Goal: Task Accomplishment & Management: Manage account settings

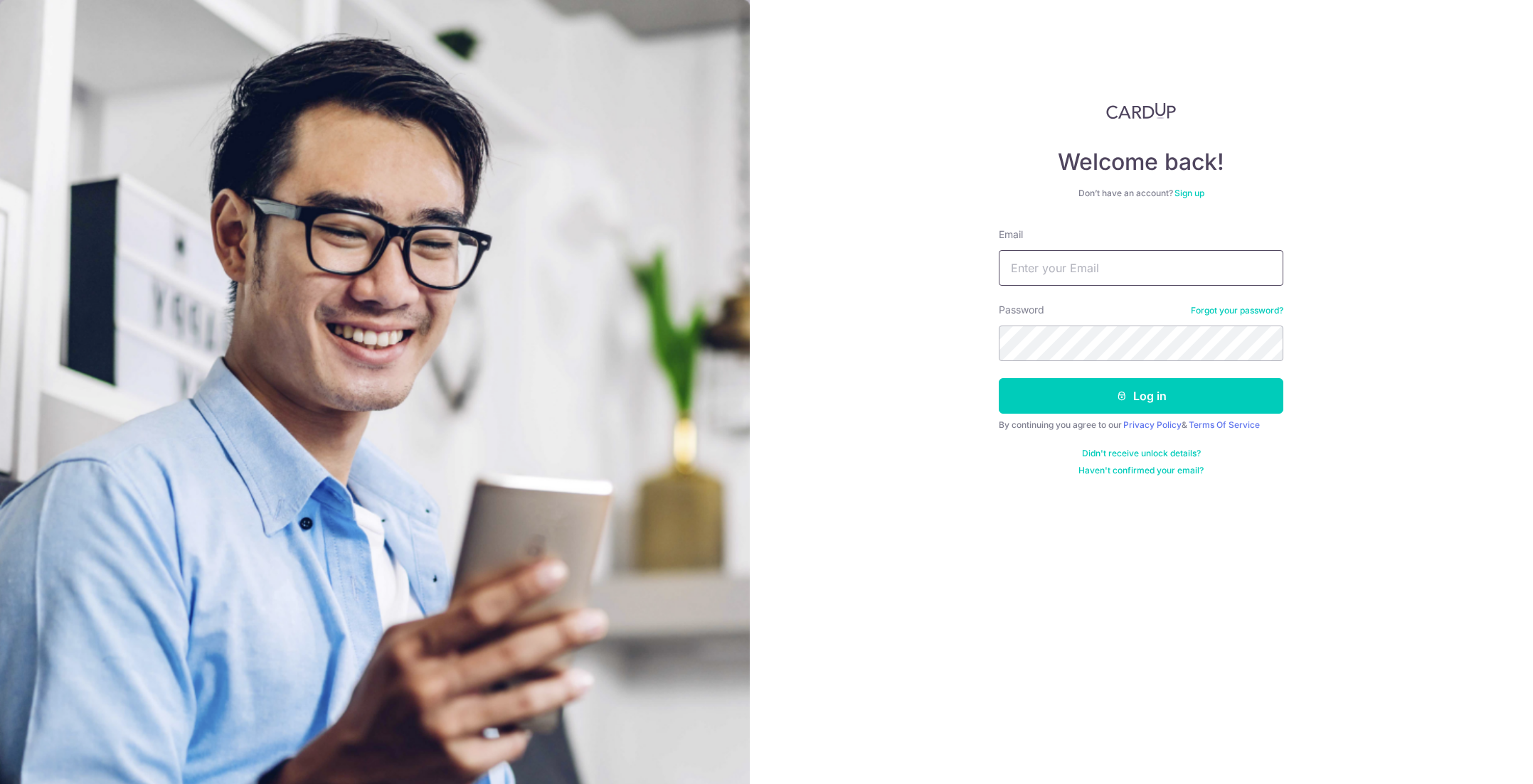
click at [1102, 264] on input "Email" at bounding box center [1140, 268] width 284 height 36
type input "[EMAIL_ADDRESS][DOMAIN_NAME]"
click at [999, 378] on button "Log in" at bounding box center [1140, 396] width 284 height 36
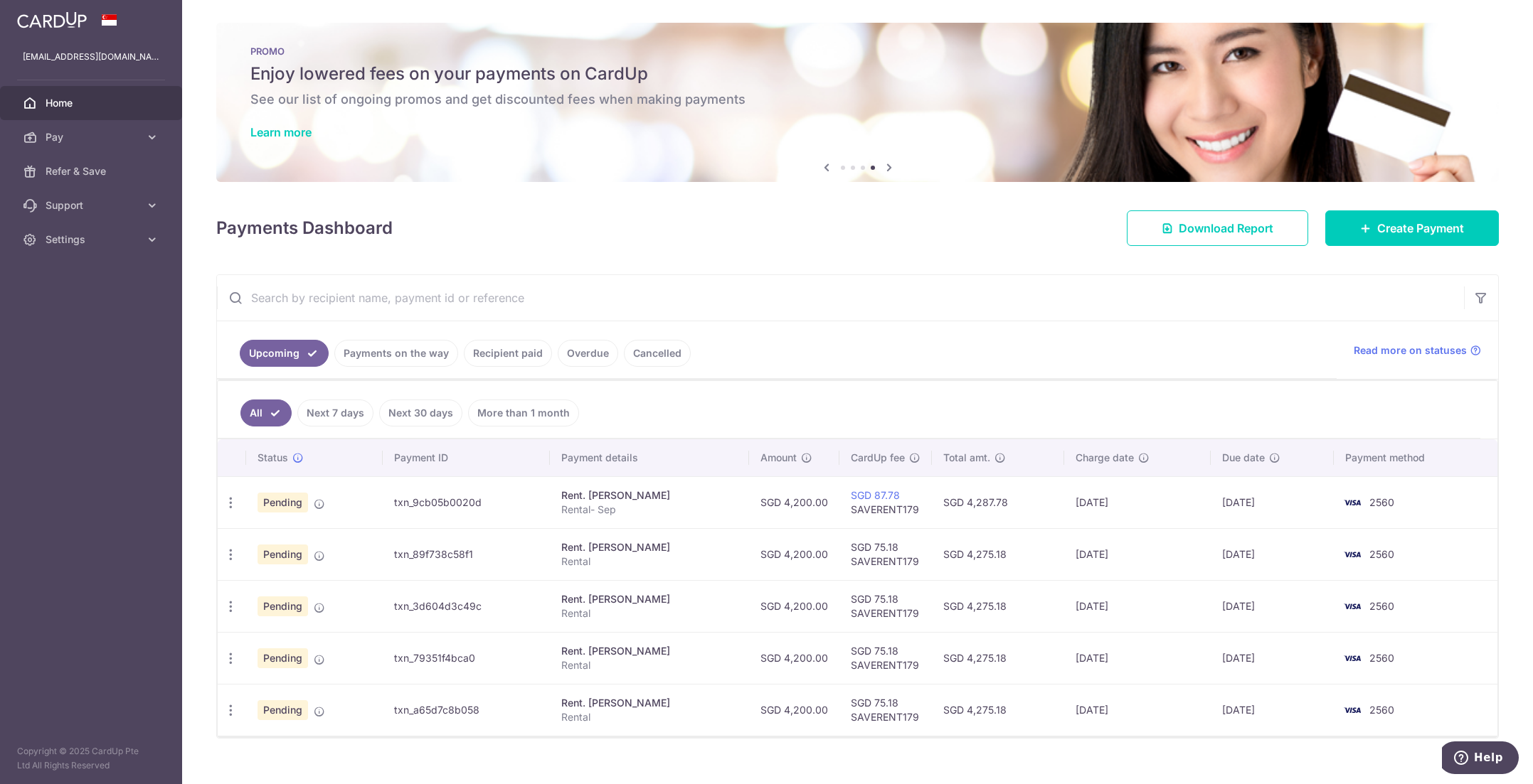
click at [1133, 354] on ul "Upcoming Payments on the way Recipient paid Overdue Cancelled" at bounding box center [777, 350] width 1120 height 58
